Goal: Information Seeking & Learning: Find specific fact

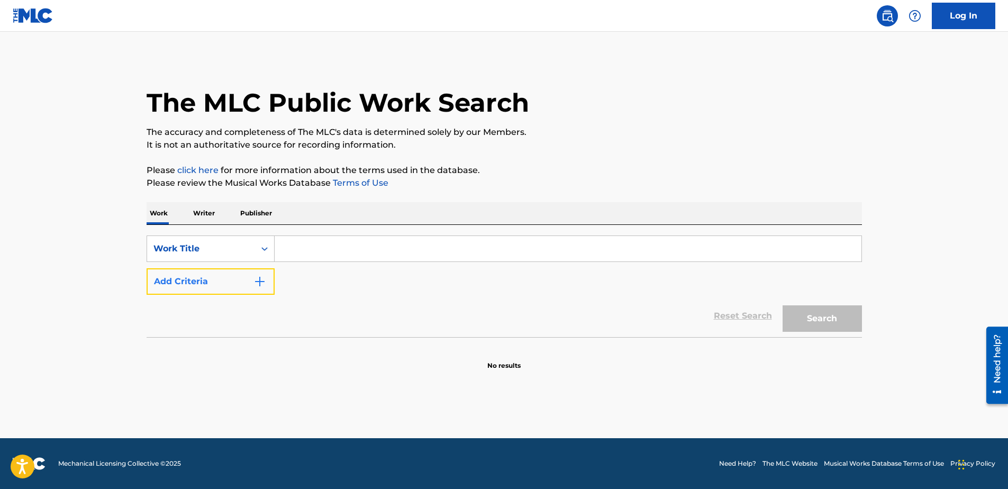
click at [238, 274] on button "Add Criteria" at bounding box center [211, 281] width 128 height 26
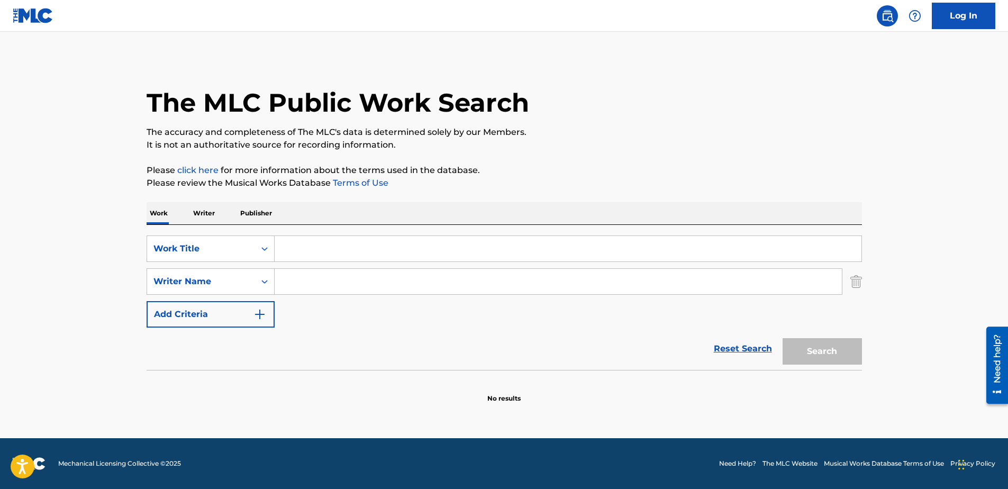
click at [352, 243] on input "Search Form" at bounding box center [568, 248] width 587 height 25
type input "give me love"
click at [205, 283] on div "Writer Name" at bounding box center [200, 281] width 95 height 13
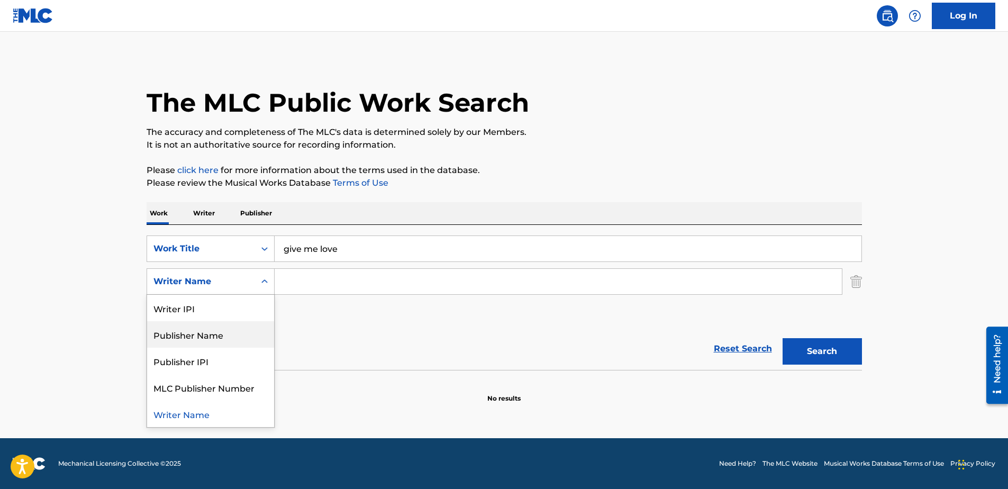
click at [220, 333] on div "Publisher Name" at bounding box center [210, 334] width 127 height 26
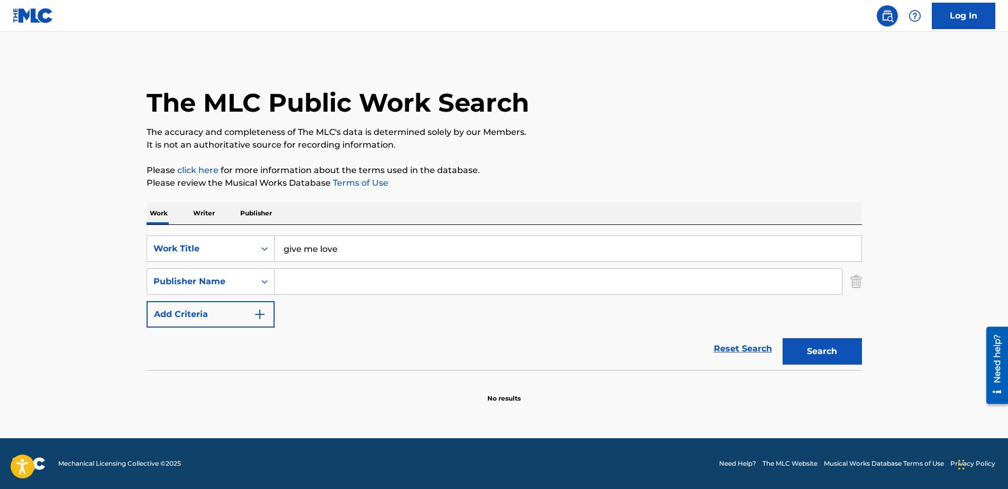
click at [342, 282] on input "Search Form" at bounding box center [558, 281] width 567 height 25
type input "the cartel collective publishing"
click at [783, 338] on button "Search" at bounding box center [822, 351] width 79 height 26
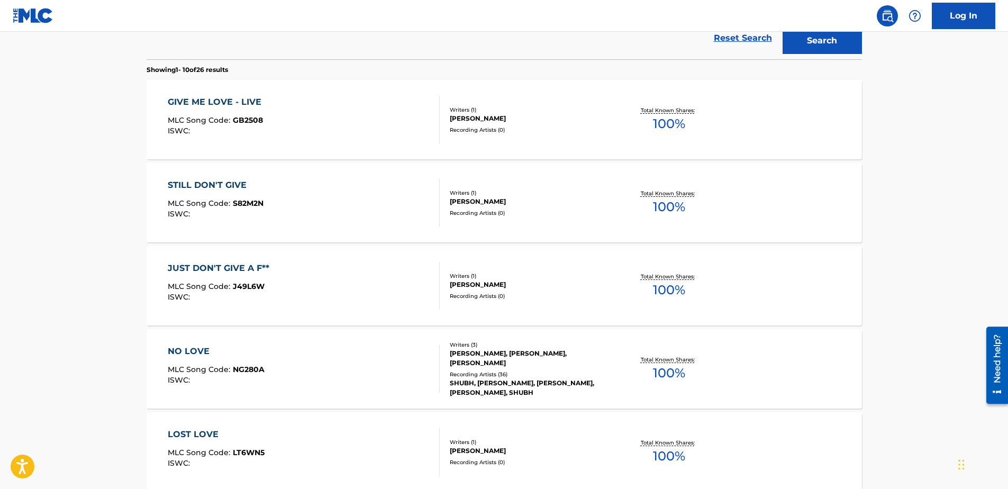
scroll to position [212, 0]
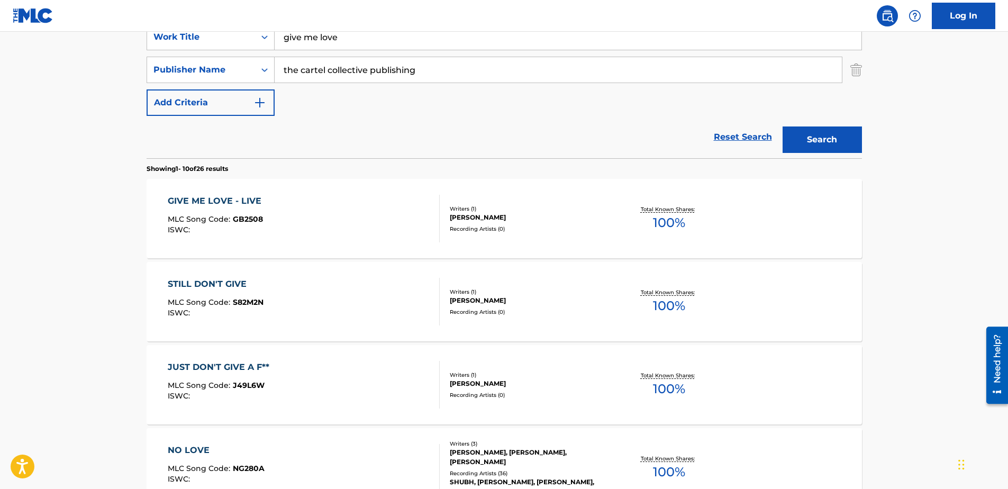
click at [352, 222] on div "GIVE ME LOVE - LIVE MLC Song Code : GB2508 ISWC :" at bounding box center [304, 219] width 272 height 48
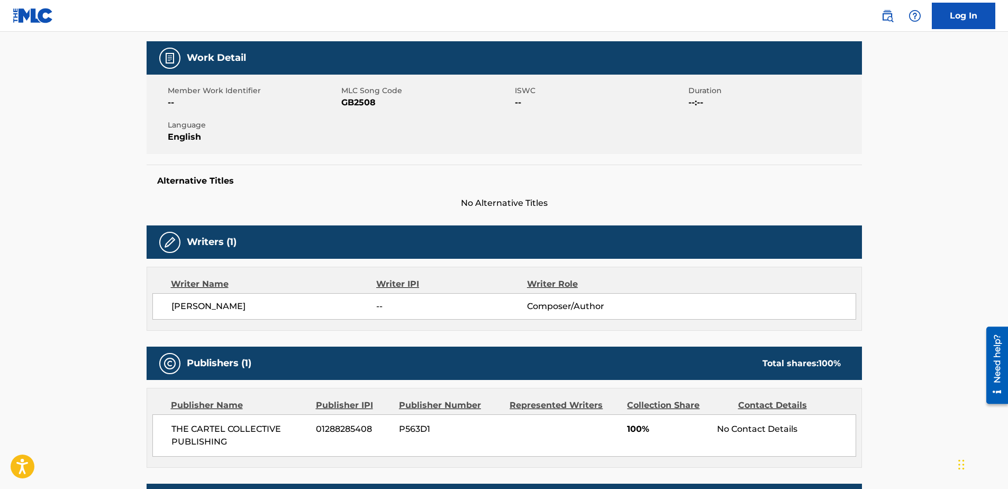
scroll to position [212, 0]
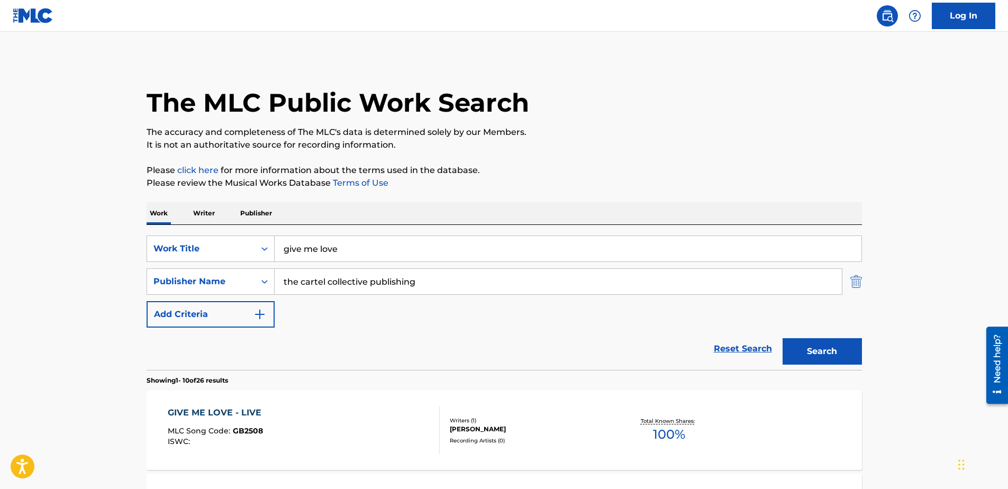
click at [861, 285] on img "Search Form" at bounding box center [856, 281] width 12 height 26
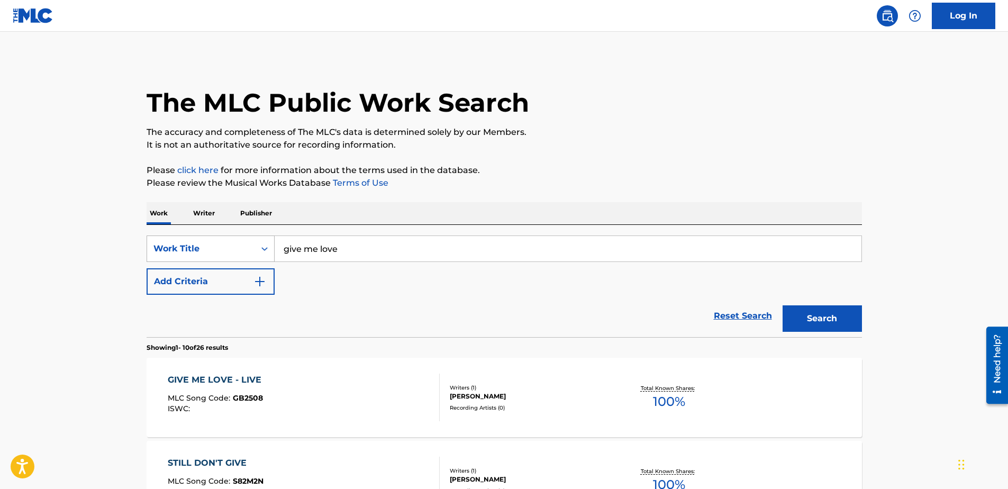
click at [225, 253] on div "Work Title" at bounding box center [200, 248] width 95 height 13
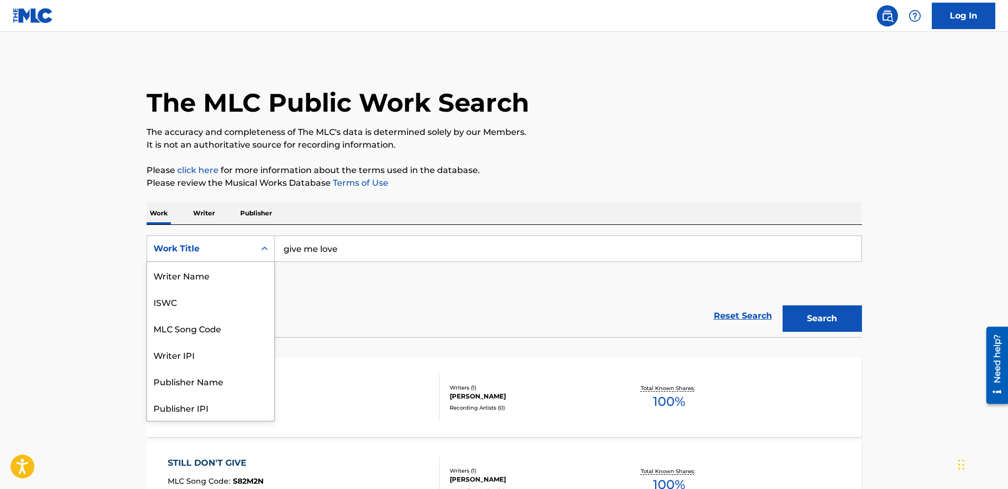
scroll to position [53, 0]
click at [208, 270] on div "MLC Song Code" at bounding box center [210, 275] width 127 height 26
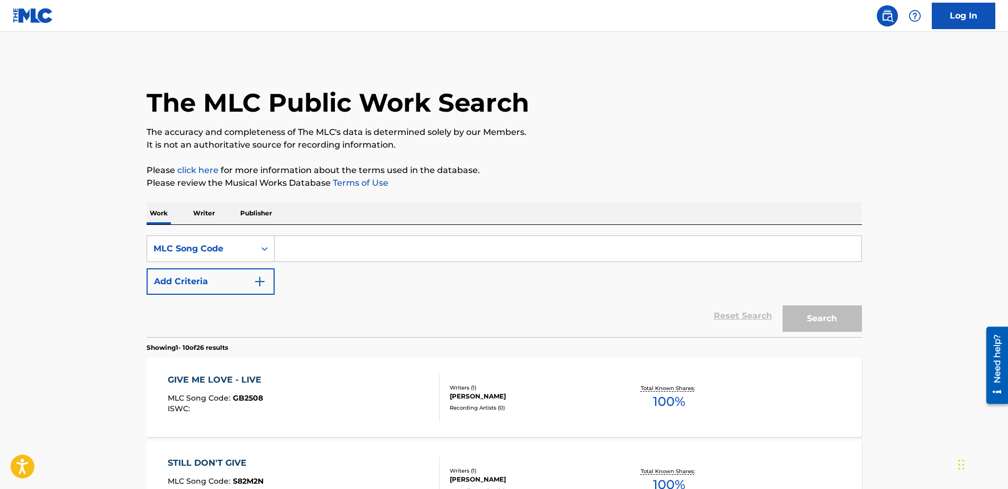
click at [471, 253] on input "Search Form" at bounding box center [568, 248] width 587 height 25
paste input "W52H53"
type input "W52H53"
click at [811, 314] on button "Search" at bounding box center [822, 318] width 79 height 26
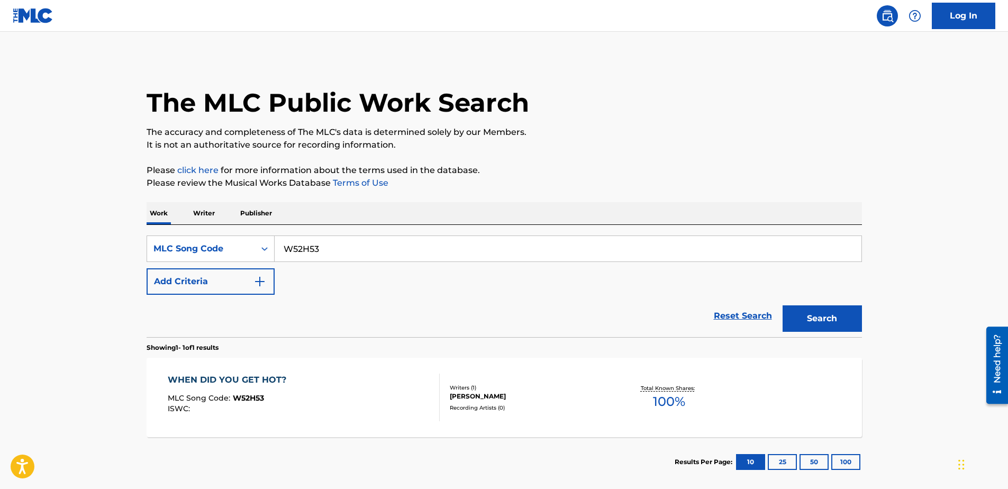
click at [928, 282] on main "The MLC Public Work Search The accuracy and completeness of The MLC's data is d…" at bounding box center [504, 262] width 1008 height 460
click at [318, 405] on div "WHEN DID YOU GET HOT? MLC Song Code : W52H53 ISWC :" at bounding box center [304, 398] width 272 height 48
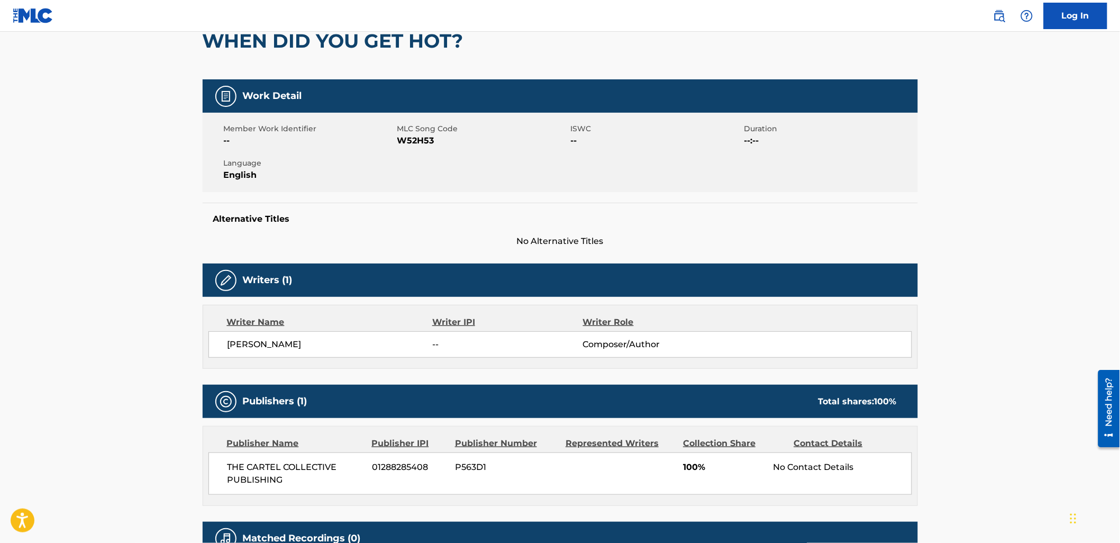
scroll to position [104, 0]
